Goal: Task Accomplishment & Management: Manage account settings

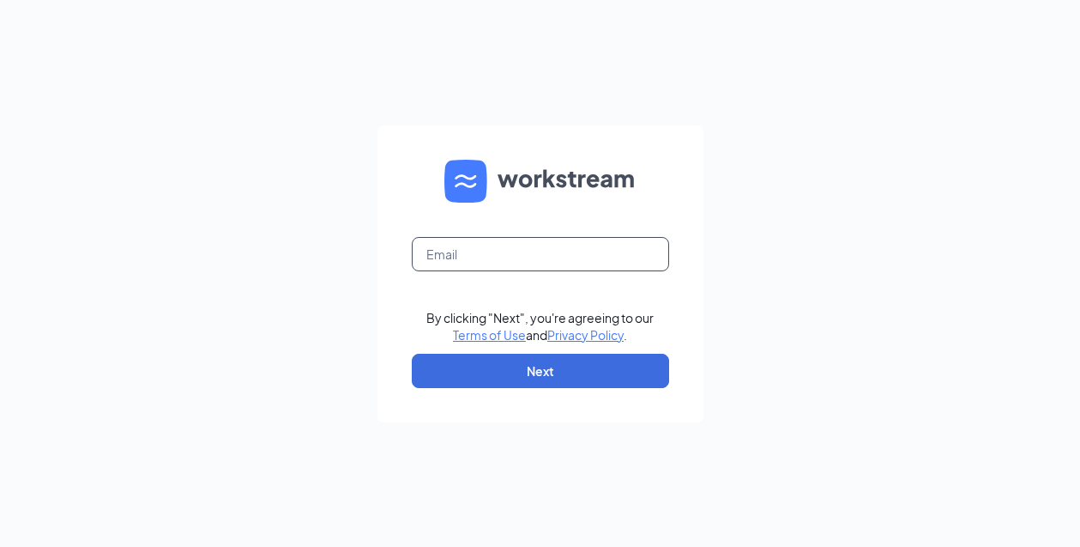
click at [535, 245] on input "text" at bounding box center [540, 254] width 257 height 34
type input "[EMAIL_ADDRESS][DOMAIN_NAME]"
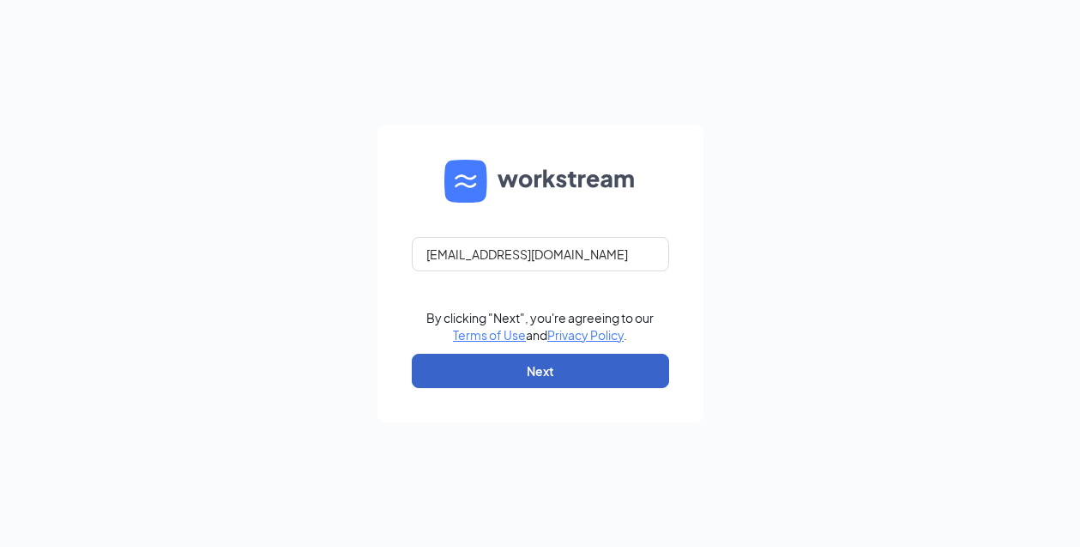
click at [520, 383] on button "Next" at bounding box center [540, 371] width 257 height 34
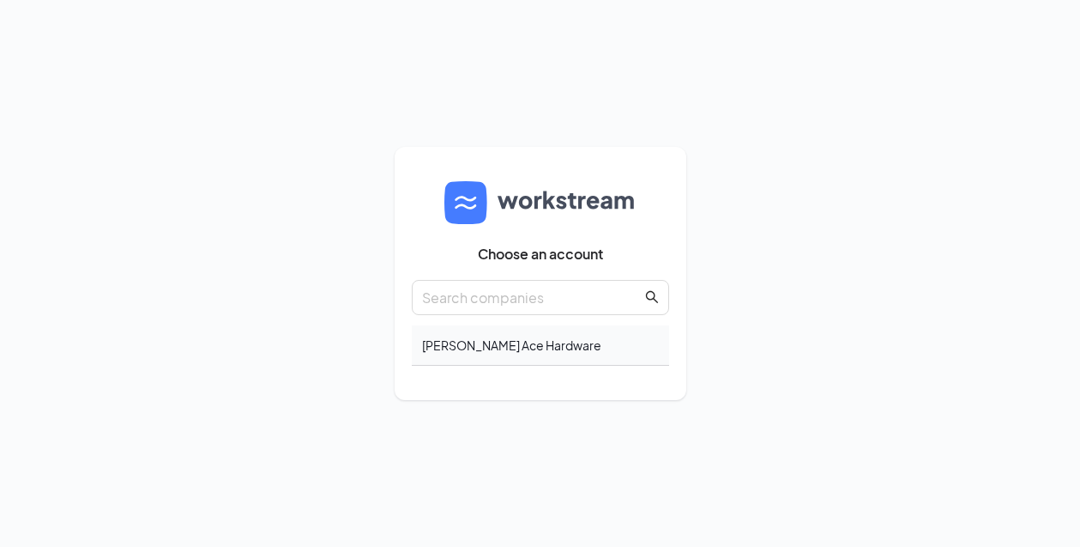
click at [508, 348] on div "Foppe Ace Hardware" at bounding box center [540, 345] width 257 height 40
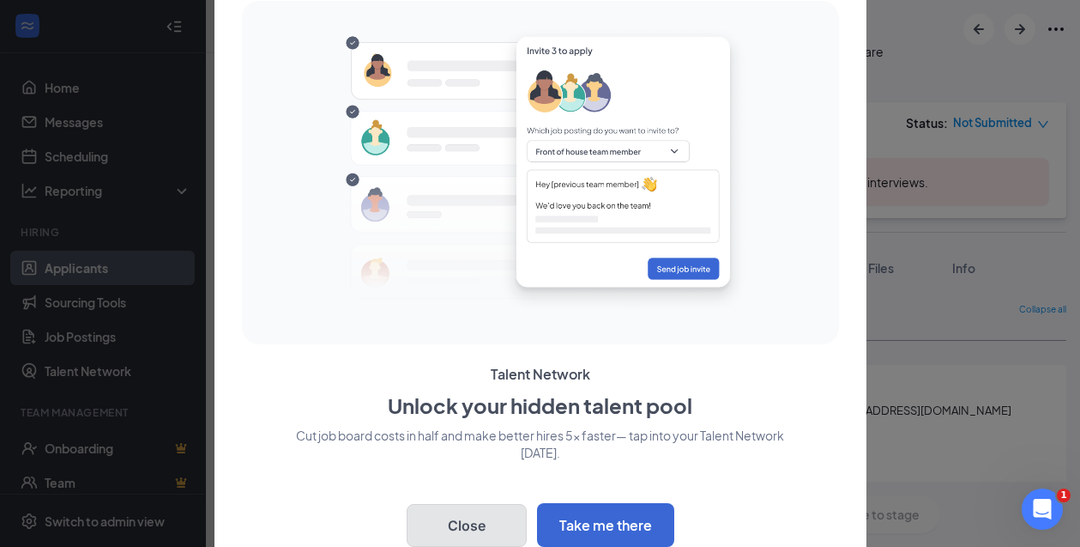
click at [470, 529] on button "Close" at bounding box center [467, 525] width 120 height 43
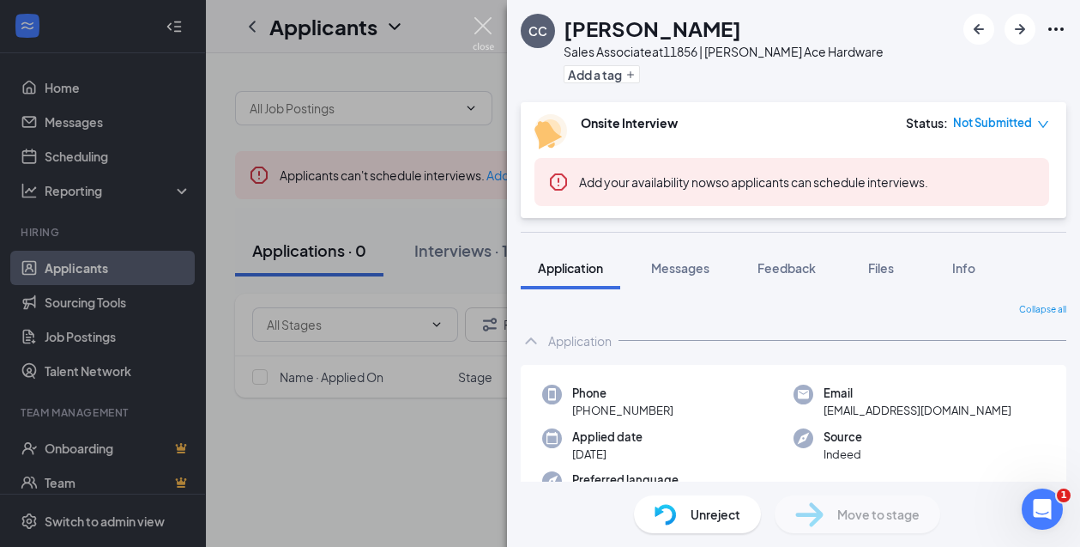
click at [486, 30] on img at bounding box center [483, 33] width 21 height 33
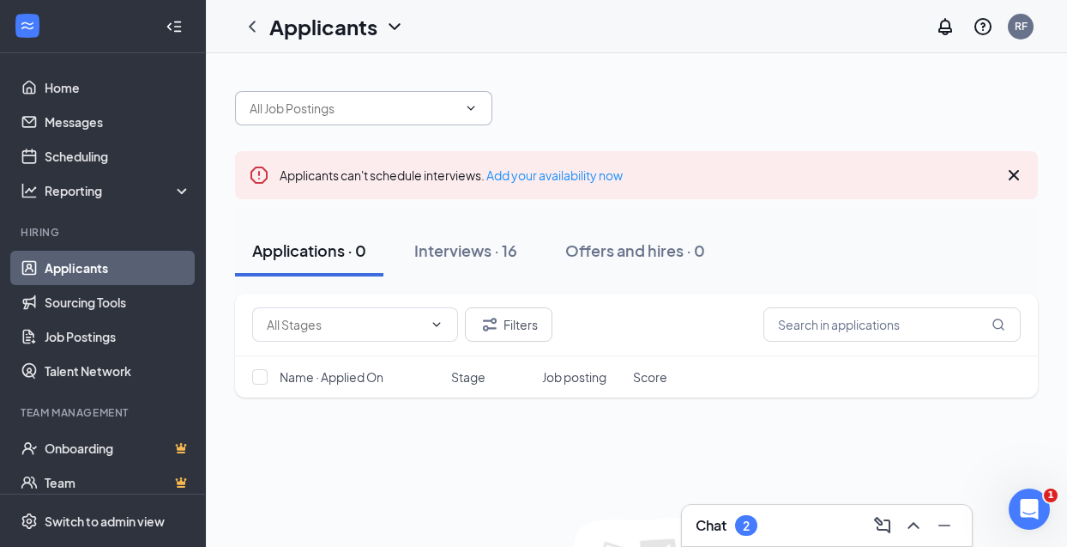
click at [470, 106] on icon "ChevronDown" at bounding box center [471, 108] width 14 height 14
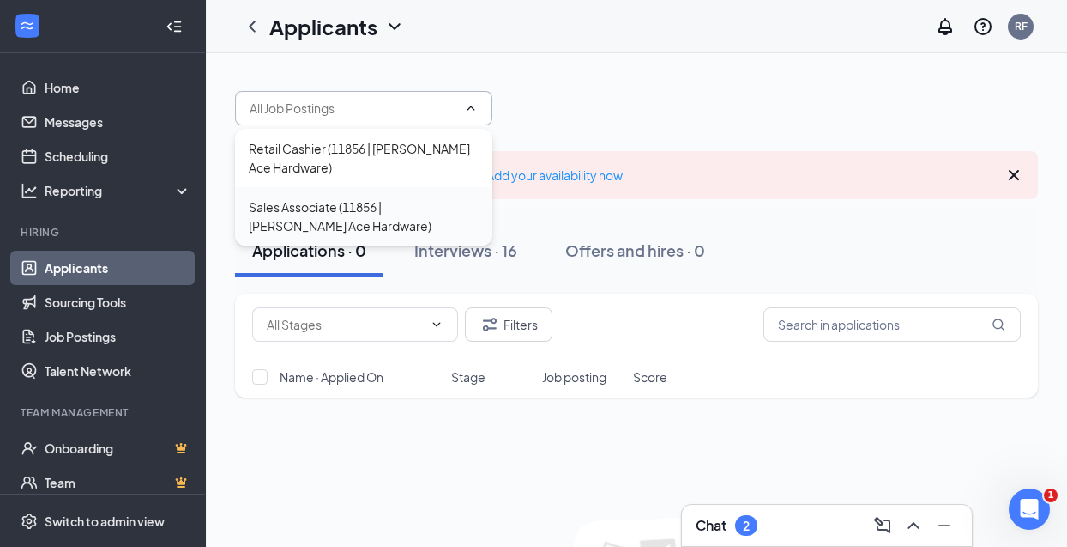
click at [452, 209] on div "Sales Associate (11856 | [PERSON_NAME] Ace Hardware)" at bounding box center [364, 216] width 230 height 38
type input "Sales Associate (11856 | [PERSON_NAME] Ace Hardware)"
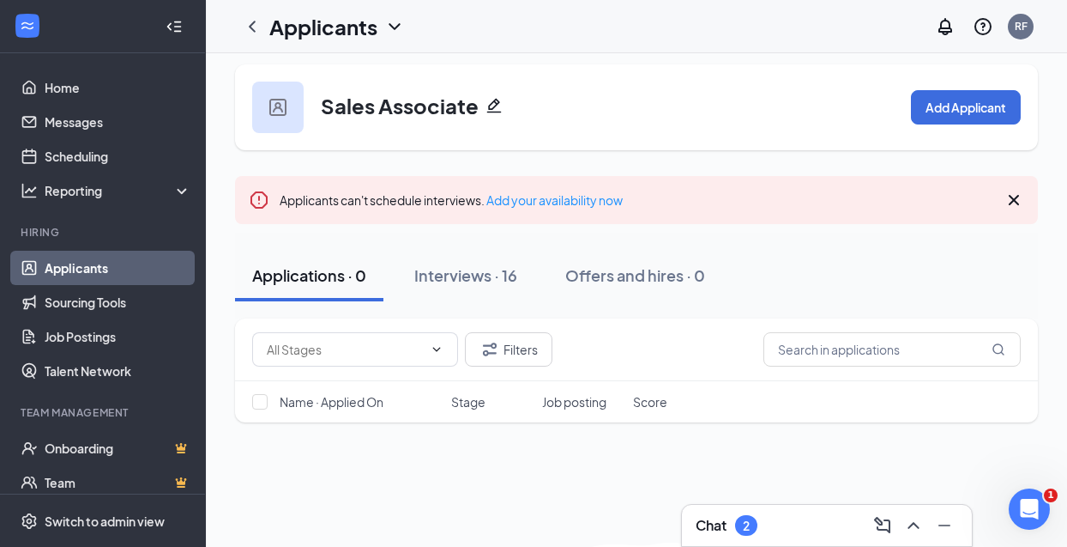
scroll to position [9, 0]
click at [119, 340] on link "Job Postings" at bounding box center [118, 336] width 147 height 34
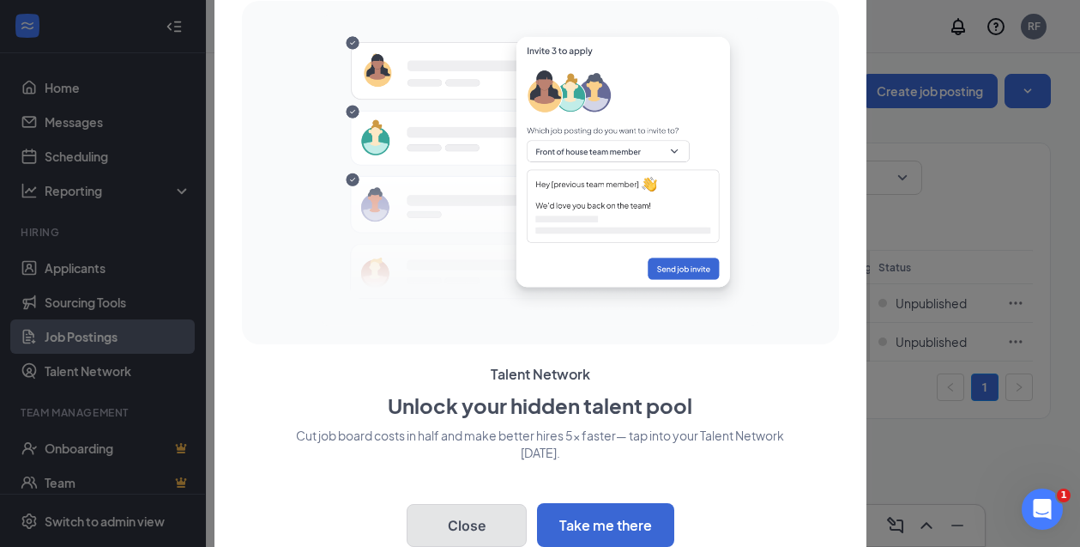
click at [493, 519] on button "Close" at bounding box center [467, 525] width 120 height 43
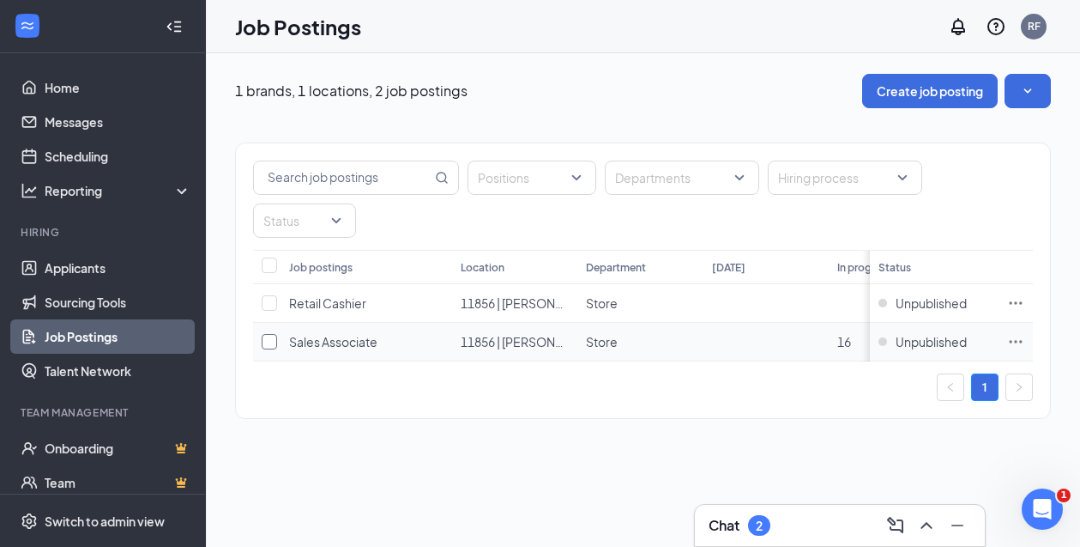
click at [276, 342] on input "checkbox" at bounding box center [269, 341] width 15 height 15
checkbox input "true"
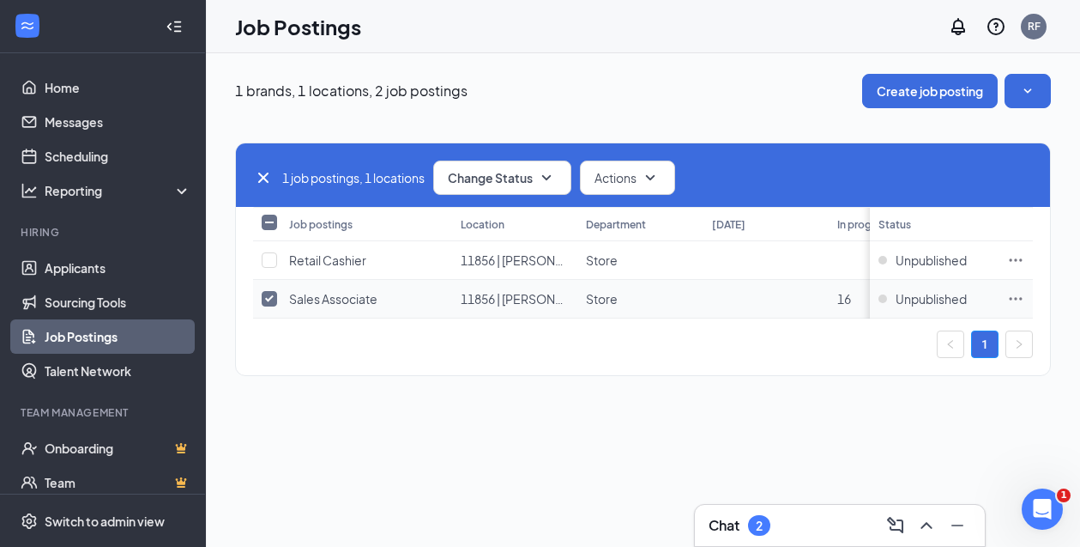
click at [1012, 299] on icon "Ellipses" at bounding box center [1015, 298] width 17 height 17
click at [839, 371] on div "1 job postings, 1 locations Change Status Actions Job postings Location Departm…" at bounding box center [643, 258] width 816 height 233
click at [1019, 294] on icon "Ellipses" at bounding box center [1015, 298] width 17 height 17
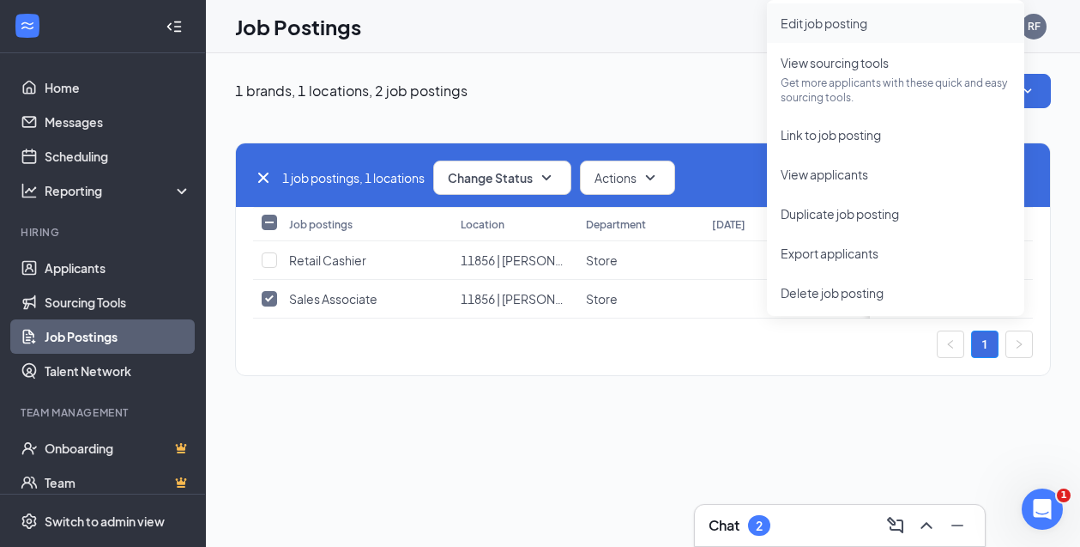
click at [840, 19] on span "Edit job posting" at bounding box center [824, 22] width 87 height 15
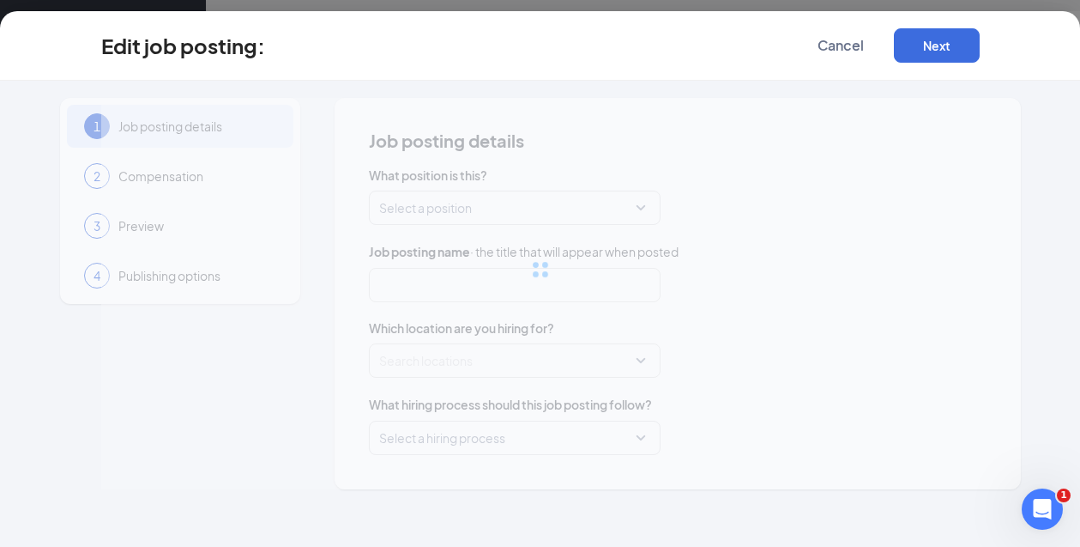
type input "Sales Associate"
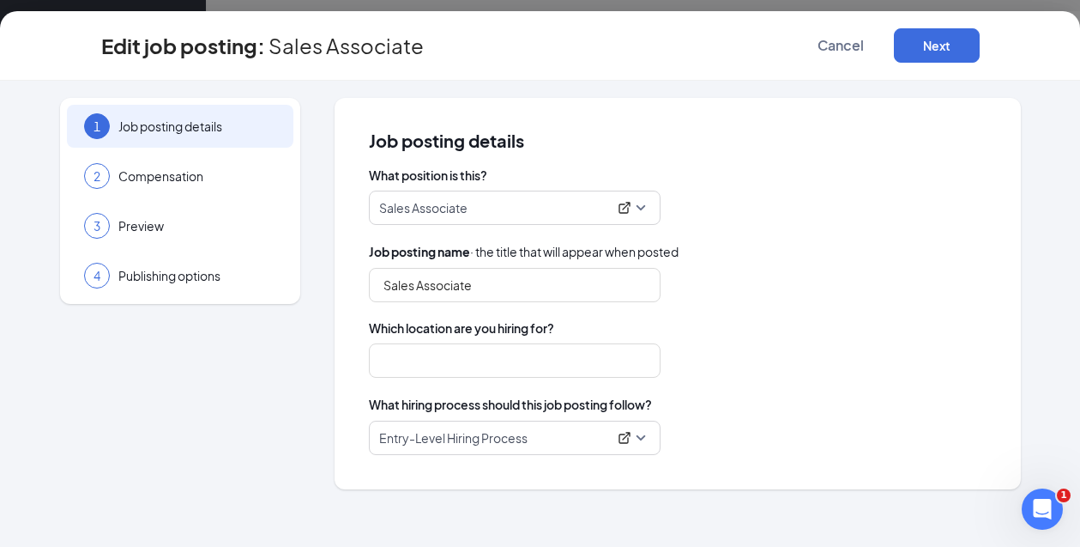
type input "11856 | [PERSON_NAME] Ace Hardware"
click at [844, 40] on span "Cancel" at bounding box center [841, 45] width 46 height 17
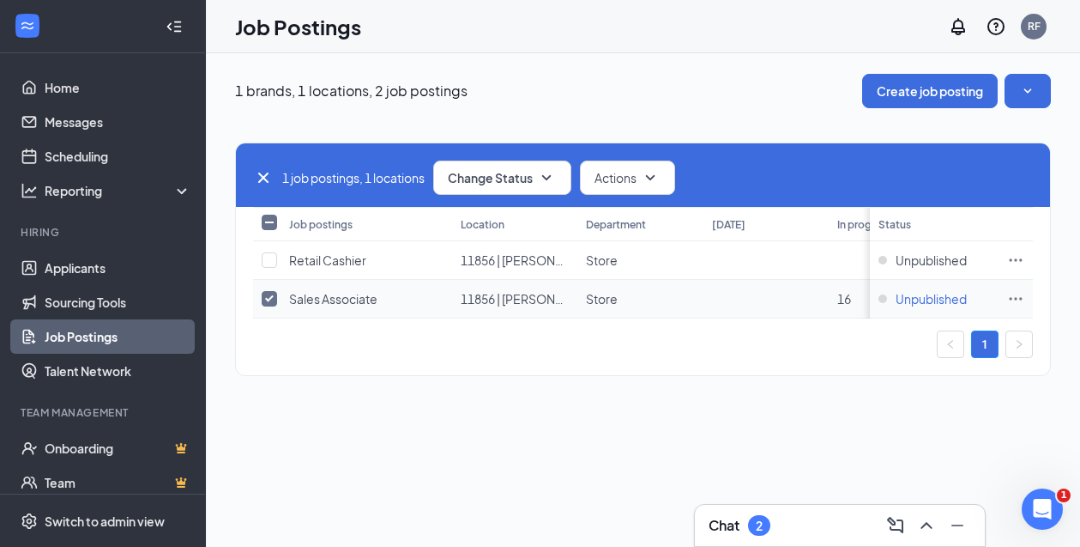
click at [942, 298] on span "Unpublished" at bounding box center [931, 298] width 71 height 17
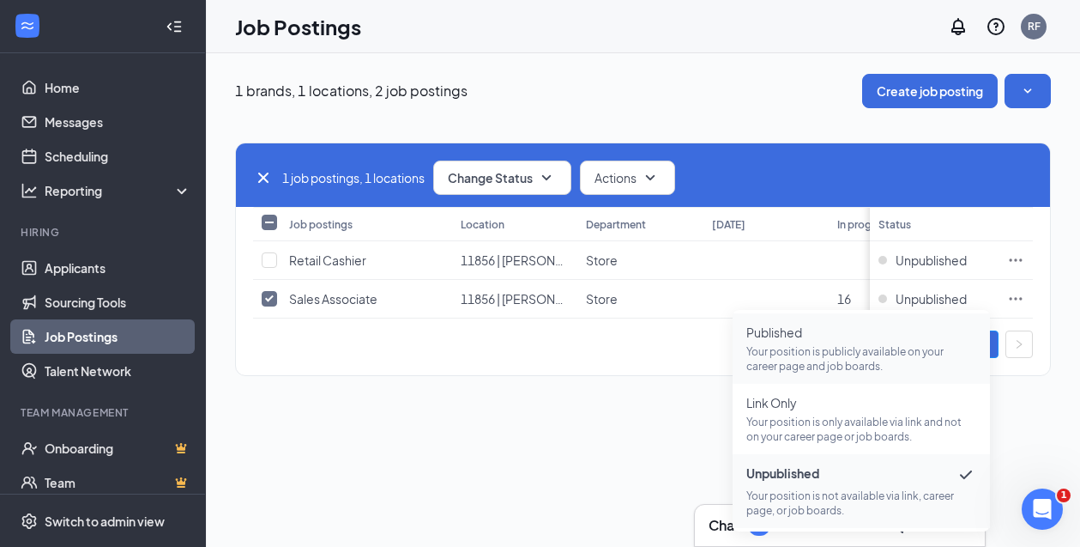
click at [813, 358] on p "Your position is publicly available on your career page and job boards." at bounding box center [862, 358] width 230 height 29
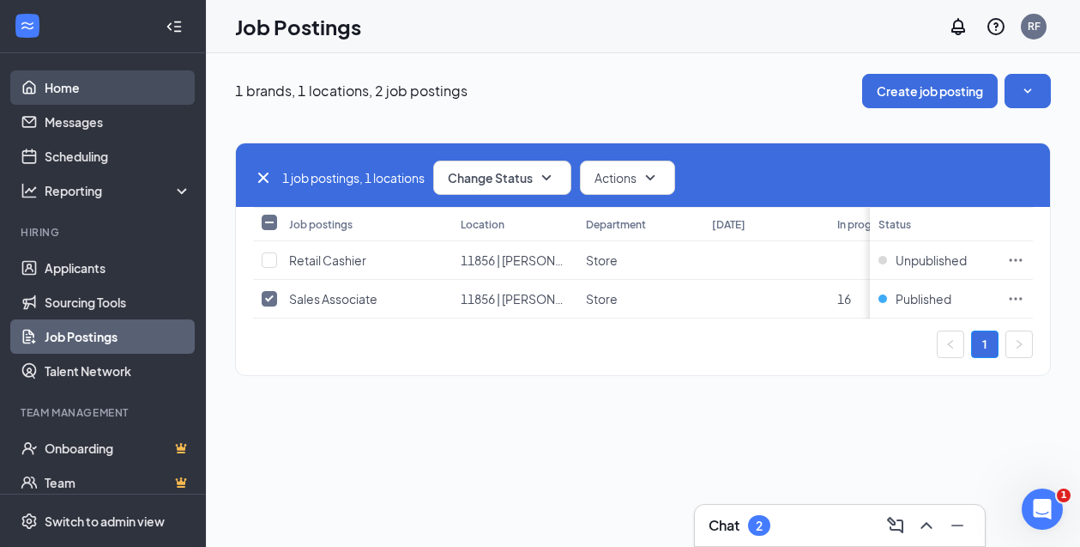
click at [76, 85] on link "Home" at bounding box center [118, 87] width 147 height 34
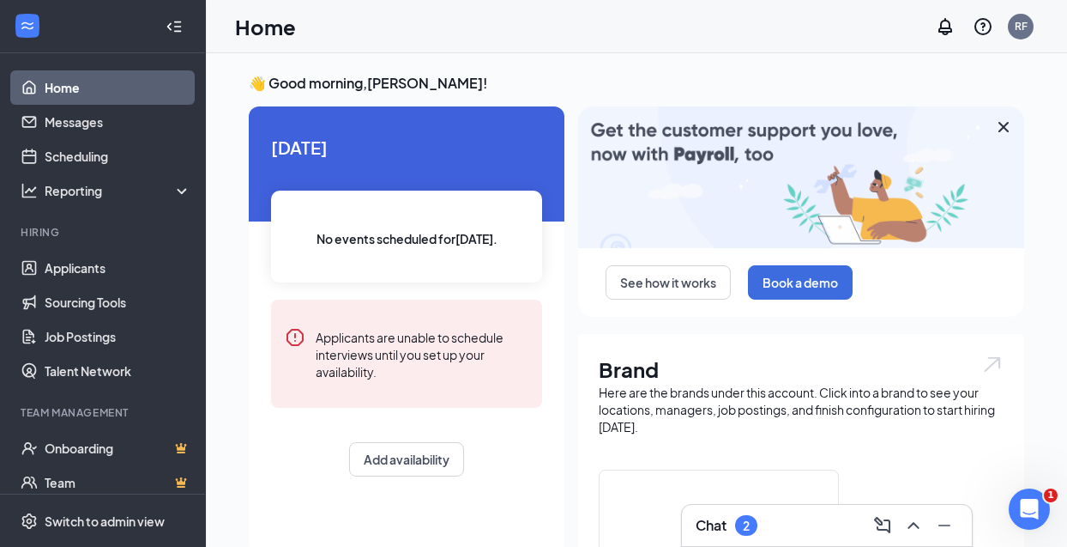
drag, startPoint x: 263, startPoint y: 383, endPoint x: 279, endPoint y: 390, distance: 16.9
click at [279, 390] on div "[DATE] No events scheduled for [DATE] . Applicants are unable to schedule inter…" at bounding box center [407, 304] width 316 height 397
drag, startPoint x: 279, startPoint y: 390, endPoint x: 324, endPoint y: 457, distance: 80.9
click at [324, 457] on div "Add availability" at bounding box center [406, 459] width 271 height 34
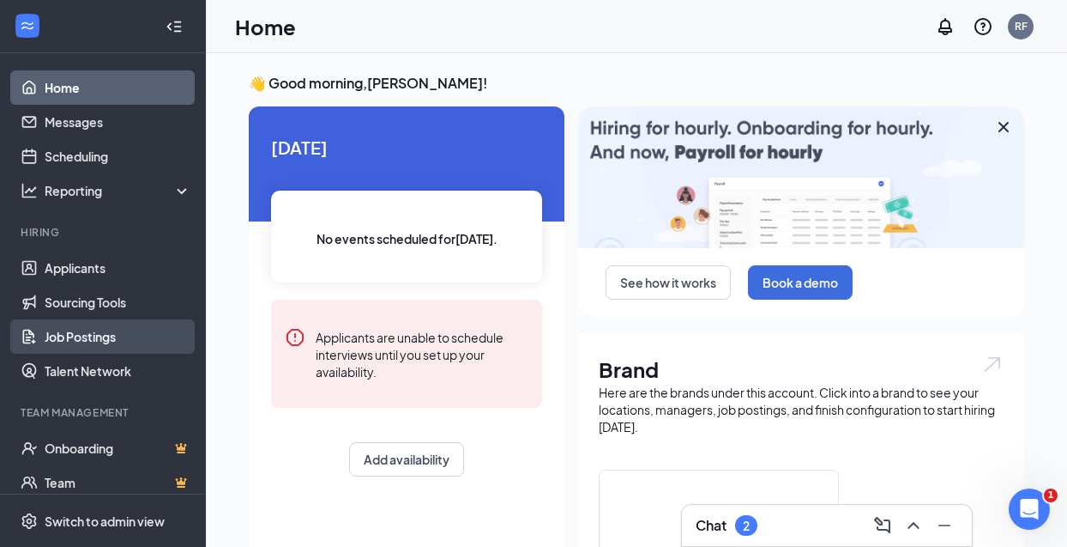
click at [90, 345] on link "Job Postings" at bounding box center [118, 336] width 147 height 34
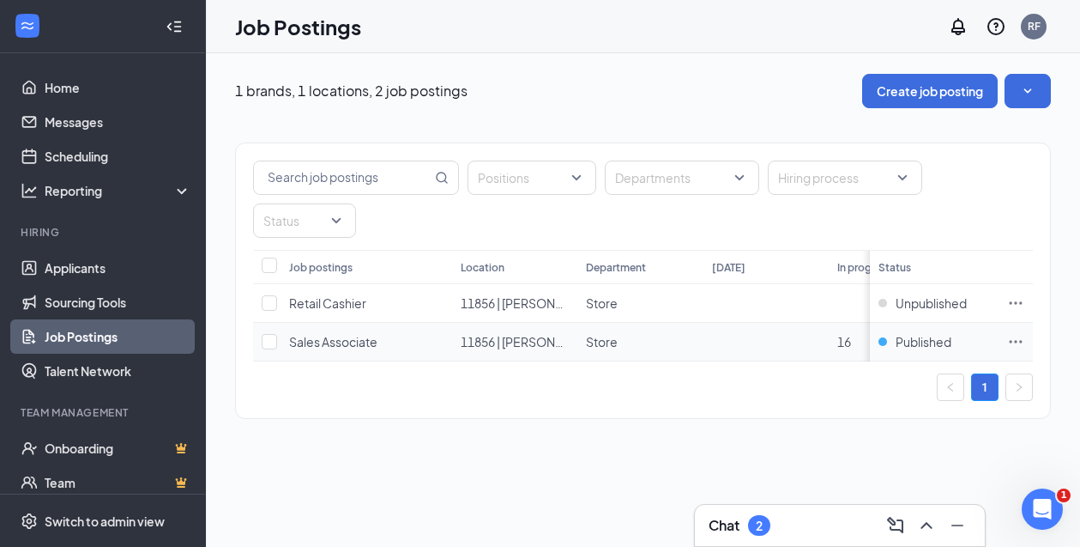
click at [1010, 342] on icon "Ellipses" at bounding box center [1015, 341] width 17 height 17
click at [581, 483] on div "1 brands, 1 locations, 2 job postings Create job posting Positions Departments …" at bounding box center [643, 299] width 874 height 493
click at [94, 95] on link "Home" at bounding box center [118, 87] width 147 height 34
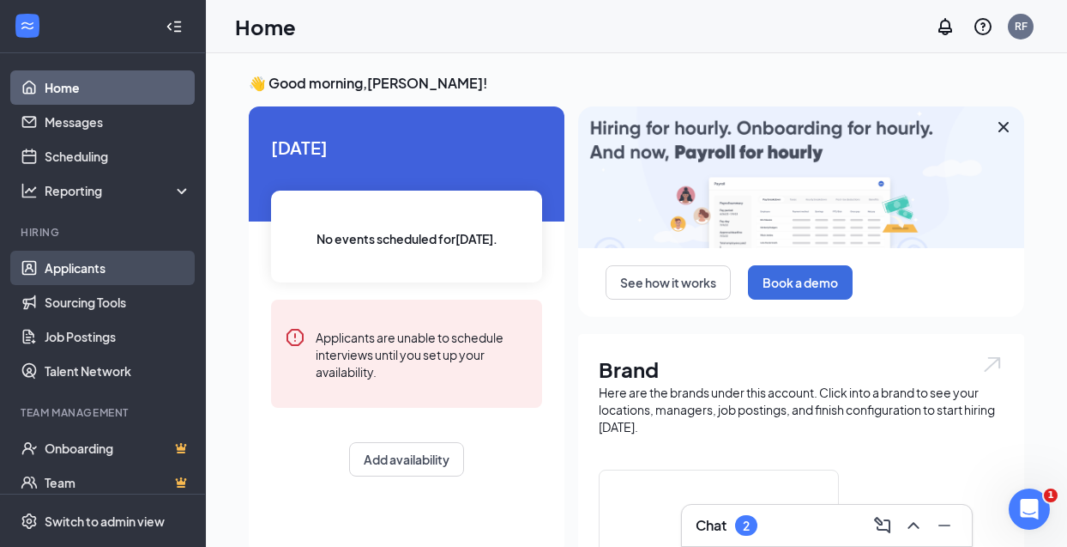
click at [94, 260] on link "Applicants" at bounding box center [118, 268] width 147 height 34
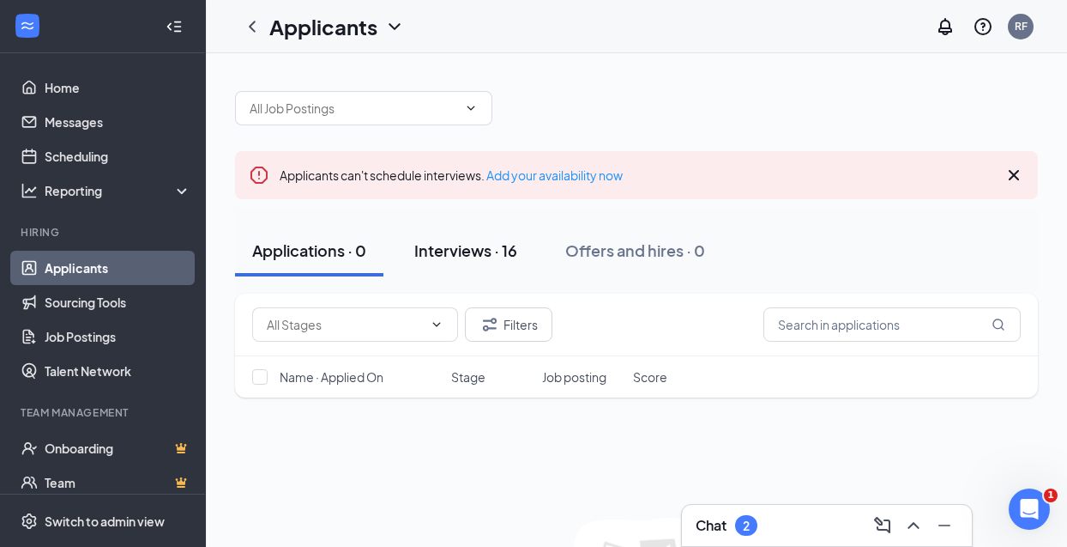
click at [499, 258] on div "Interviews · 16" at bounding box center [465, 249] width 103 height 21
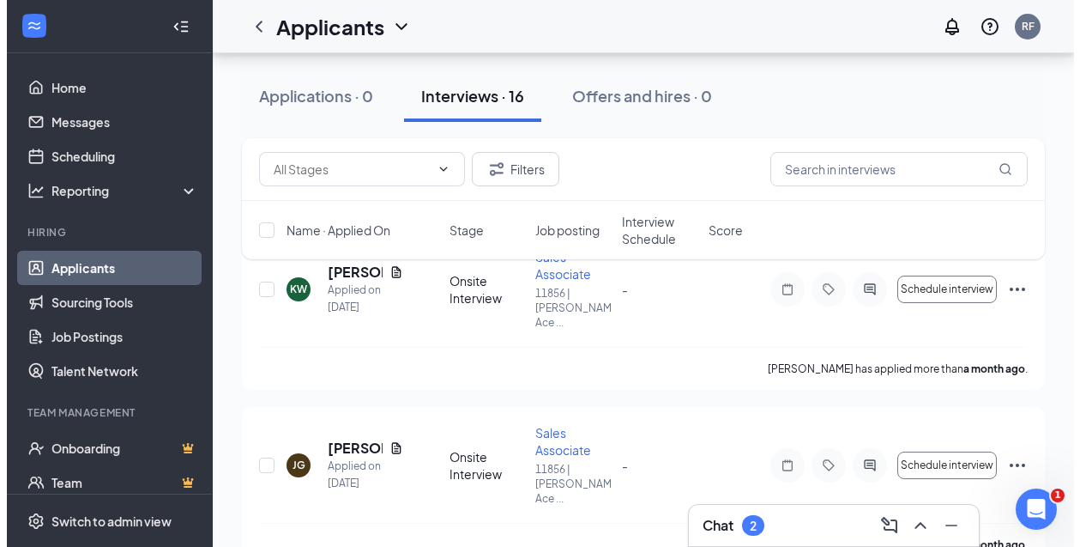
scroll to position [197, 0]
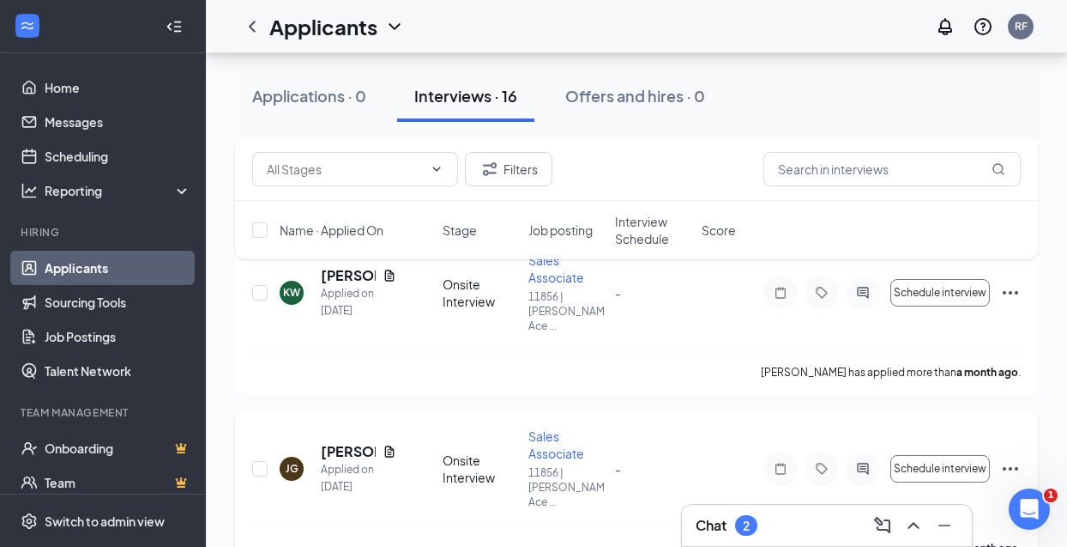
click at [353, 461] on div "Applied on [DATE]" at bounding box center [359, 478] width 76 height 34
click at [390, 445] on icon "Document" at bounding box center [388, 450] width 9 height 11
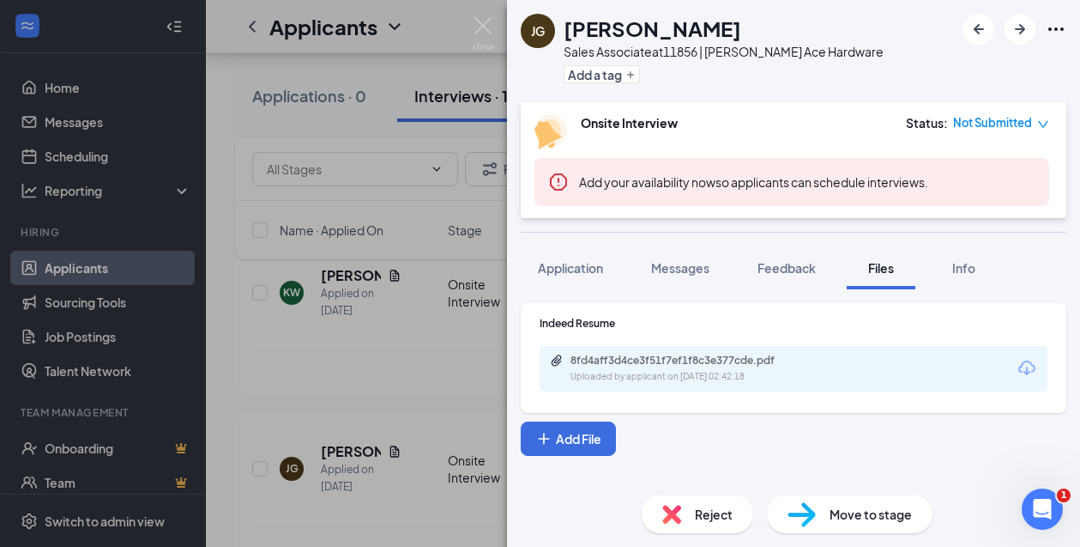
click at [850, 360] on div "8fd4aff3d4ce3f51f7ef1f8c3e377cde.pdf Uploaded by applicant on [DATE] 02:42:18" at bounding box center [794, 368] width 508 height 45
click at [945, 366] on div "8fd4aff3d4ce3f51f7ef1f8c3e377cde.pdf Uploaded by applicant on [DATE] 02:42:18" at bounding box center [794, 368] width 508 height 45
click at [694, 380] on div "Uploaded by applicant on [DATE] 02:42:18" at bounding box center [699, 377] width 257 height 14
